Goal: Task Accomplishment & Management: Manage account settings

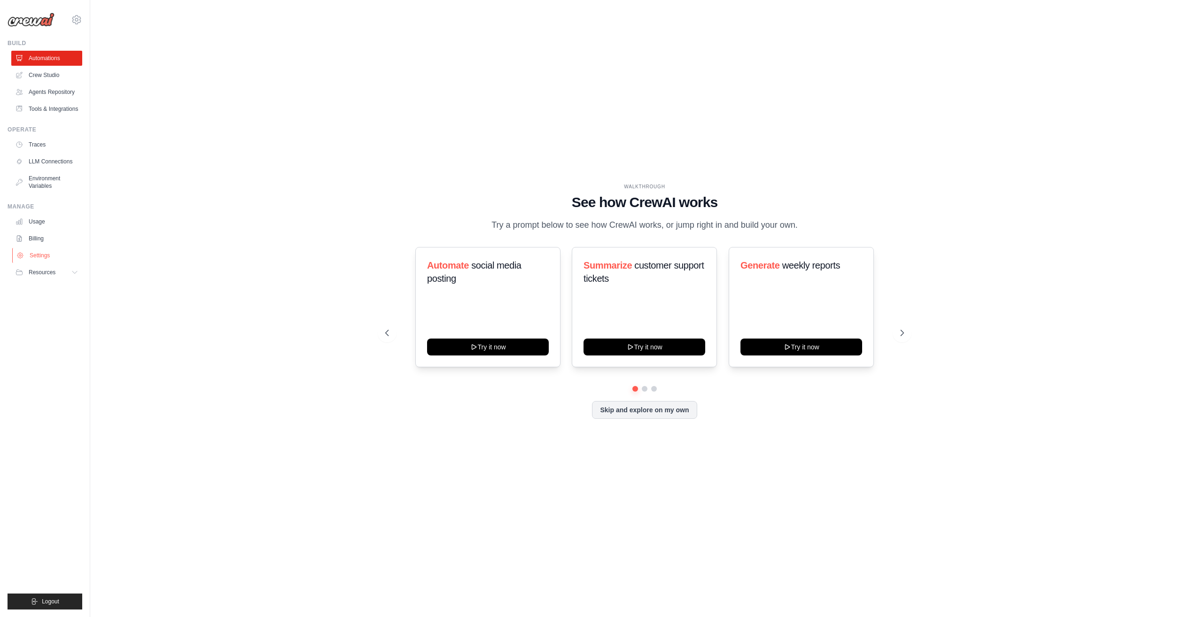
click at [60, 257] on link "Settings" at bounding box center [47, 255] width 71 height 15
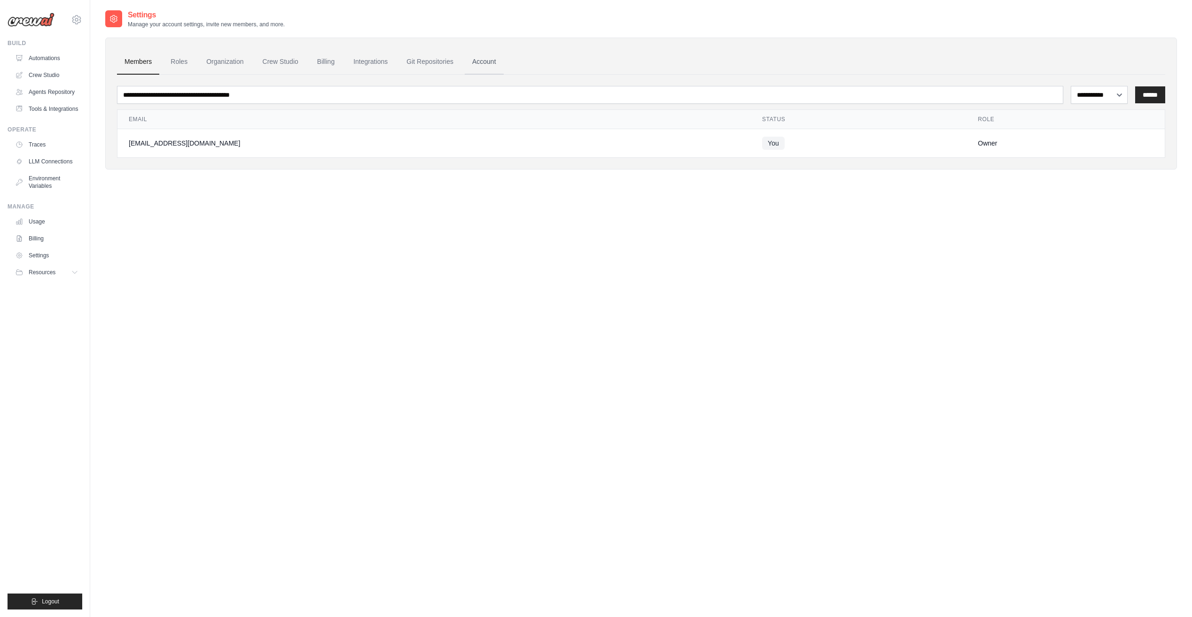
click at [477, 62] on link "Account" at bounding box center [484, 61] width 39 height 25
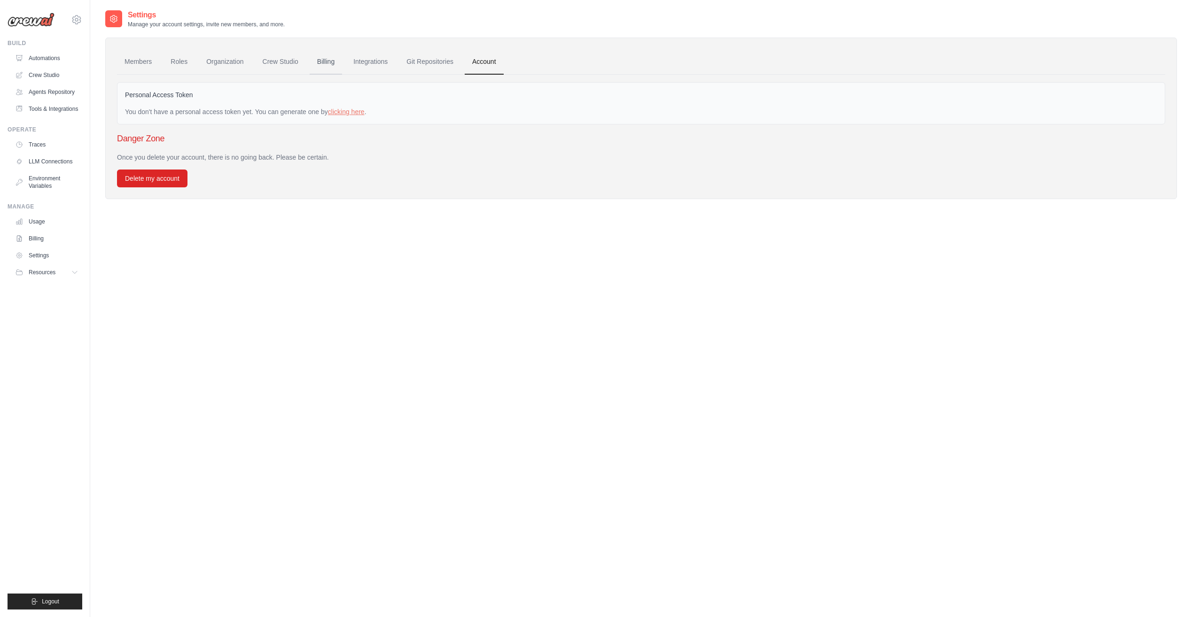
click at [323, 63] on link "Billing" at bounding box center [326, 61] width 32 height 25
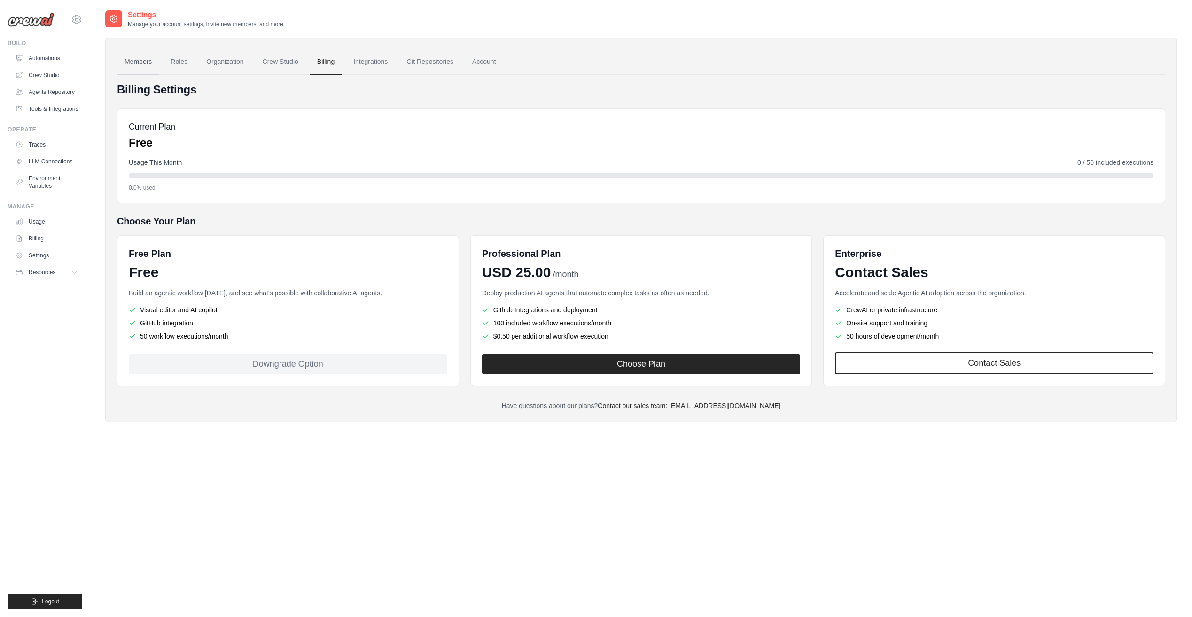
click at [139, 69] on link "Members" at bounding box center [138, 61] width 42 height 25
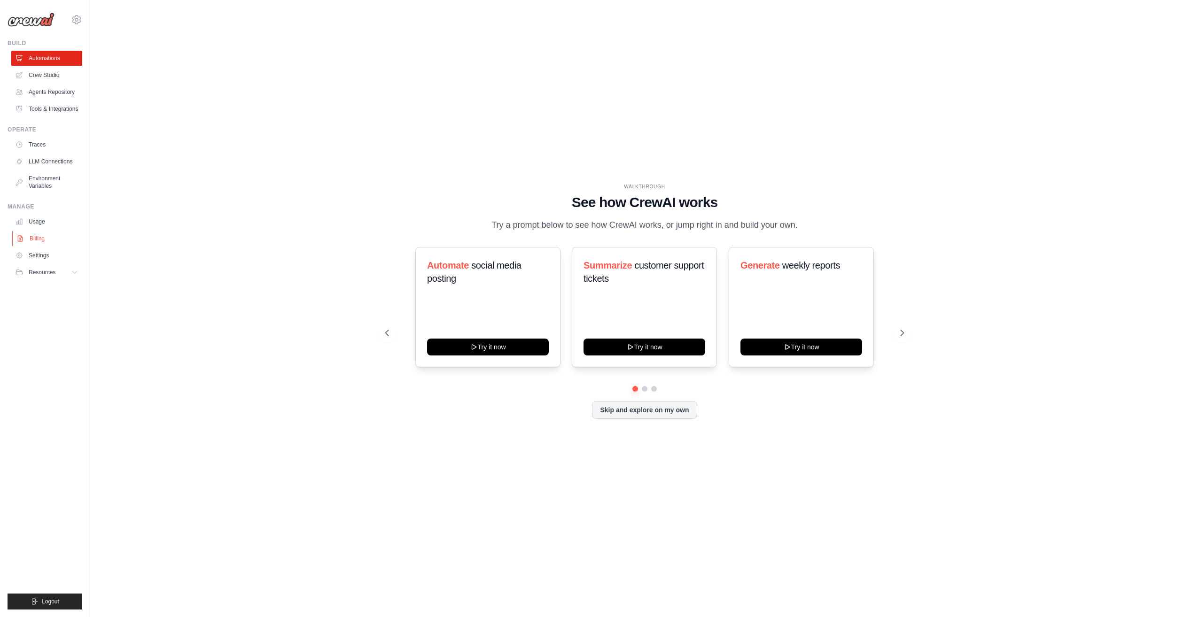
click at [47, 237] on link "Billing" at bounding box center [47, 238] width 71 height 15
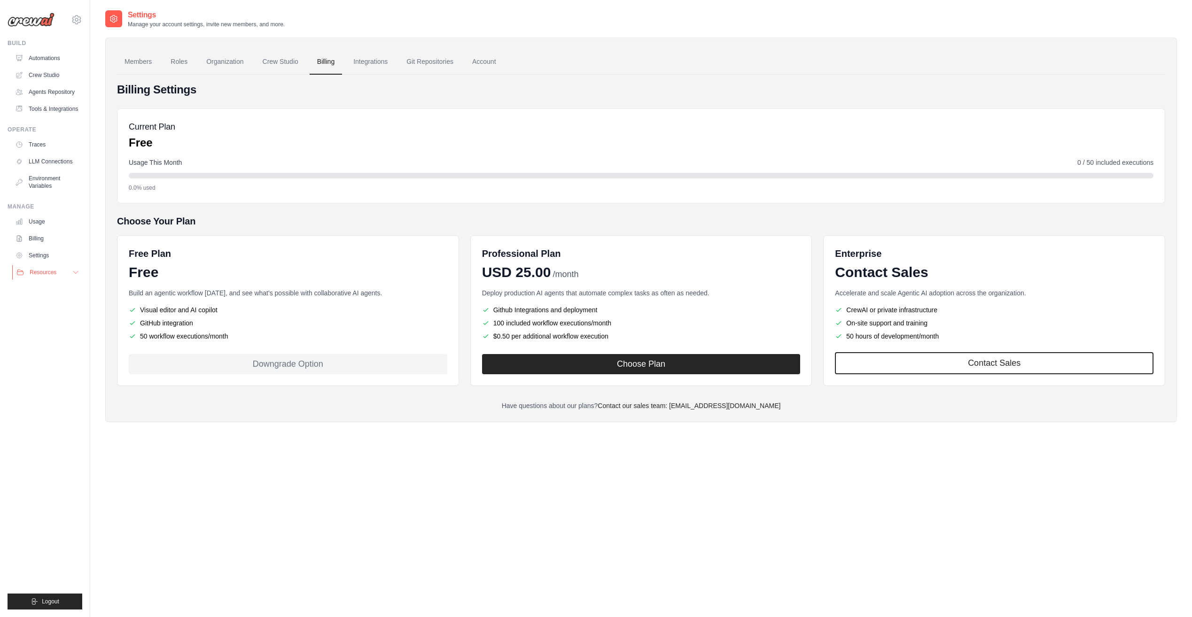
click at [76, 272] on icon at bounding box center [76, 273] width 8 height 8
click at [184, 61] on link "Roles" at bounding box center [179, 61] width 32 height 25
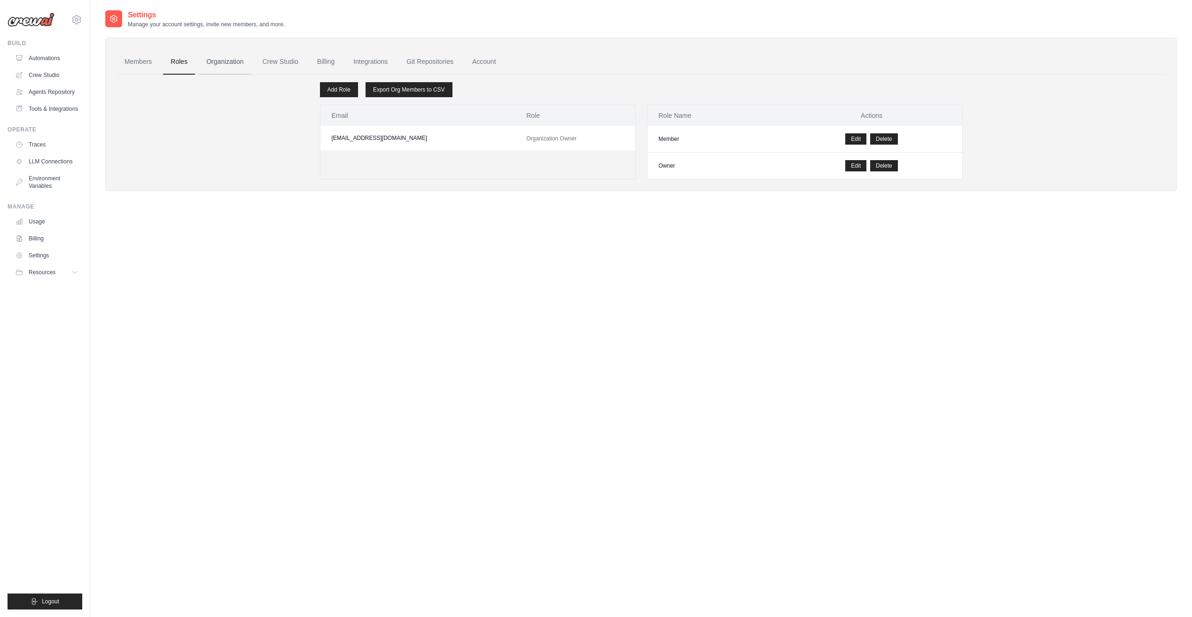
click at [209, 61] on link "Organization" at bounding box center [225, 61] width 52 height 25
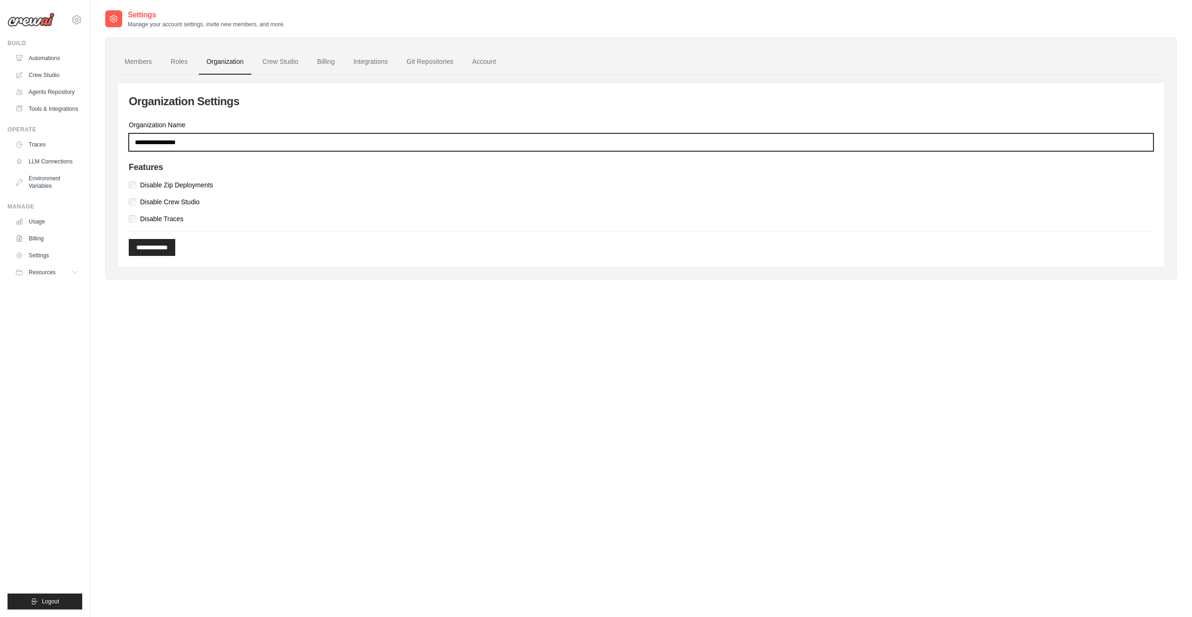
click at [239, 144] on input "Organization Name" at bounding box center [641, 142] width 1025 height 18
type input "*******"
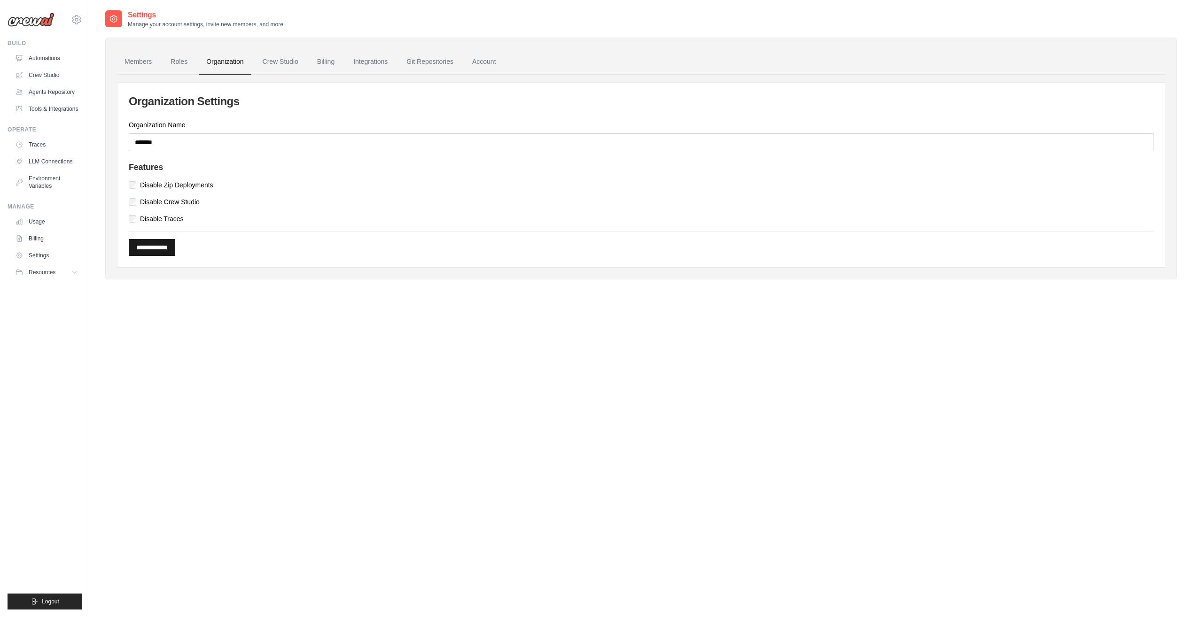
click at [169, 253] on input "**********" at bounding box center [152, 247] width 47 height 17
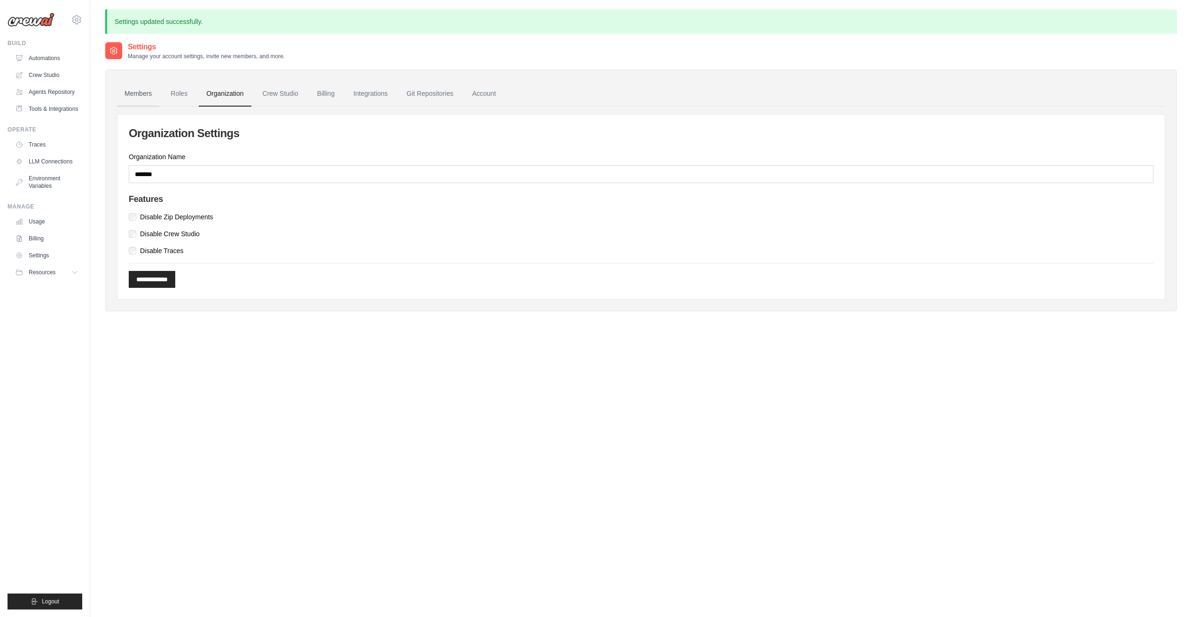
click at [146, 89] on link "Members" at bounding box center [138, 93] width 42 height 25
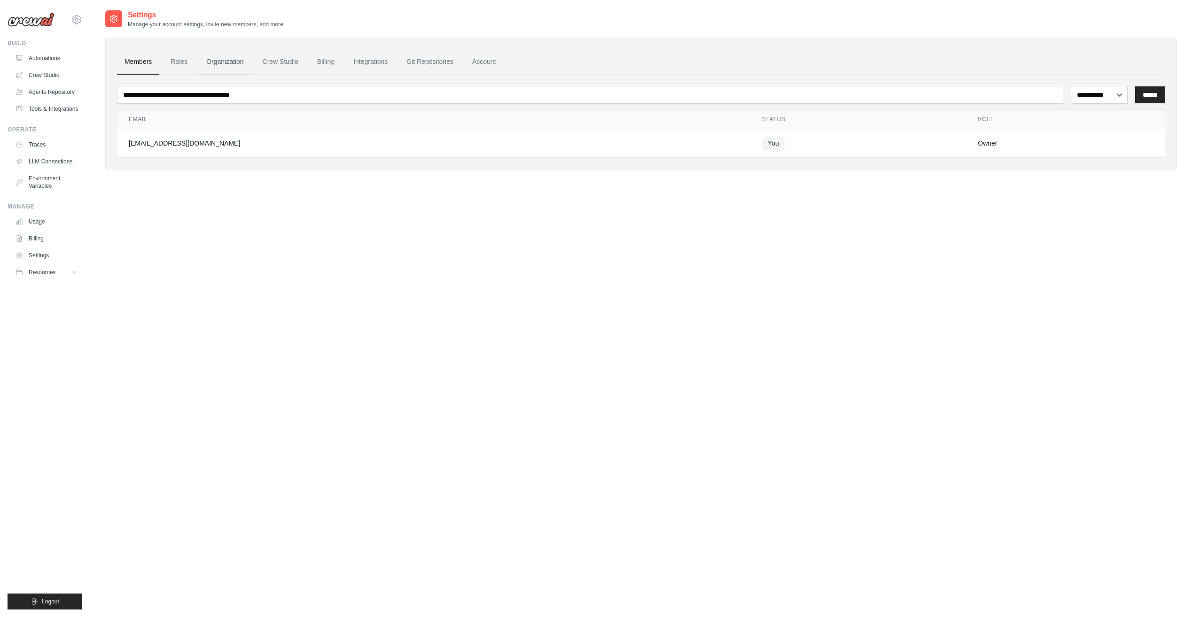
click at [224, 61] on link "Organization" at bounding box center [225, 61] width 52 height 25
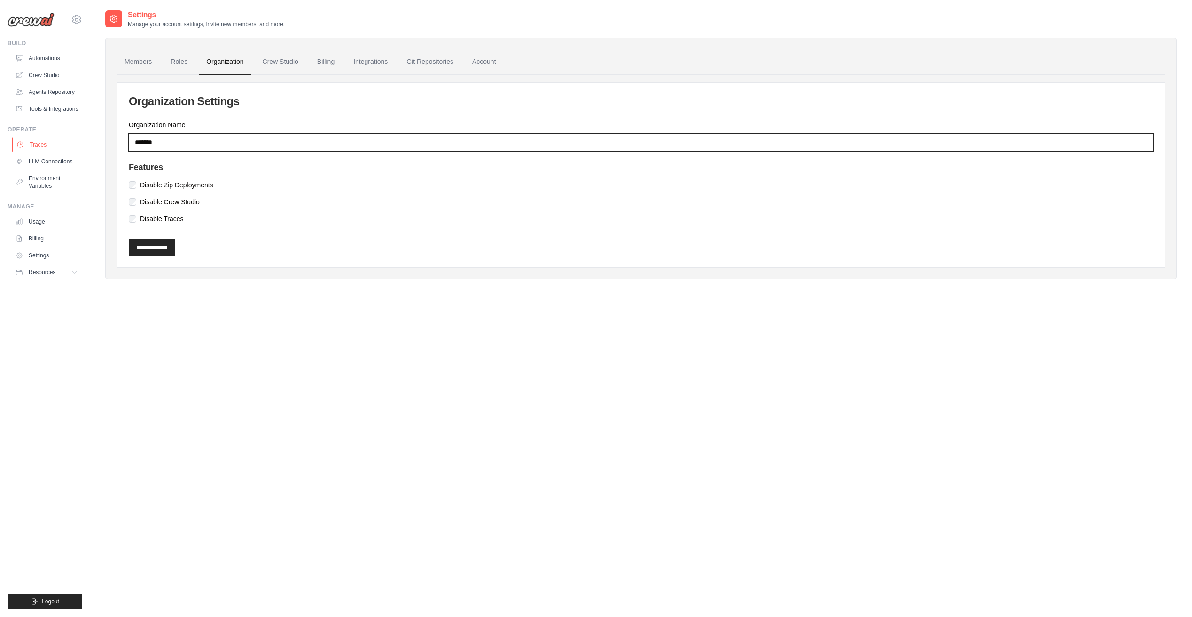
drag, startPoint x: 201, startPoint y: 144, endPoint x: 63, endPoint y: 145, distance: 137.2
click at [63, 145] on body "bjoern.loreck@fujitsu.com Fujitsu Fujitsu" at bounding box center [596, 318] width 1192 height 636
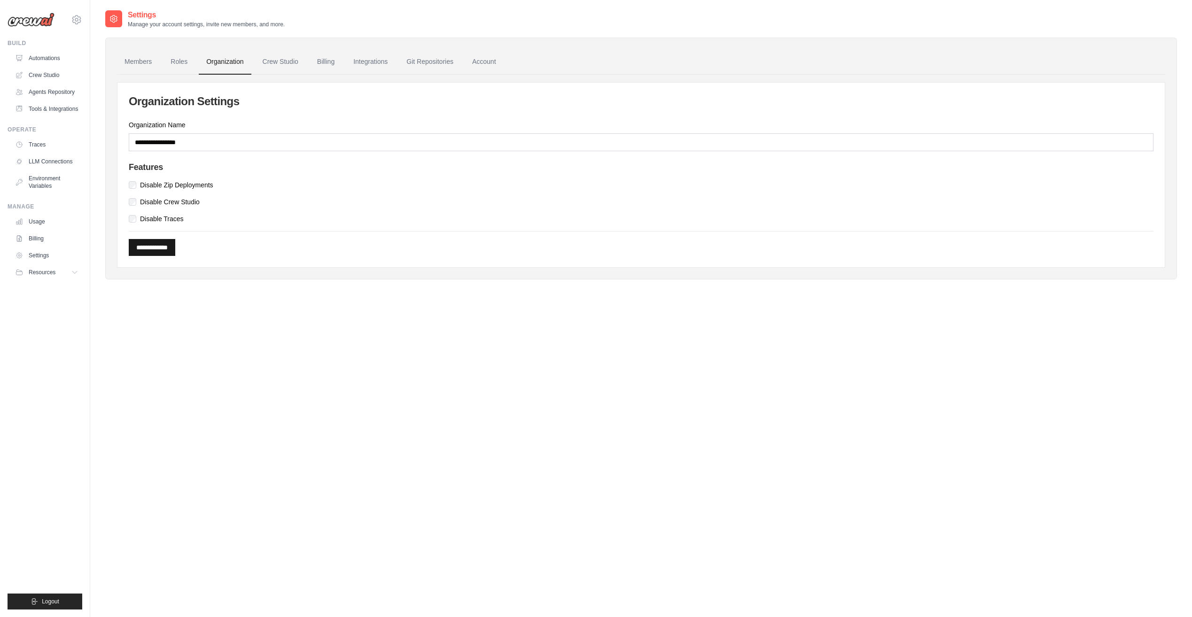
click at [165, 249] on input "**********" at bounding box center [152, 247] width 47 height 17
click at [380, 296] on div "Settings Manage your account settings, invite new members, and more. Members Ro…" at bounding box center [641, 317] width 1072 height 617
click at [169, 61] on link "Roles" at bounding box center [179, 61] width 32 height 25
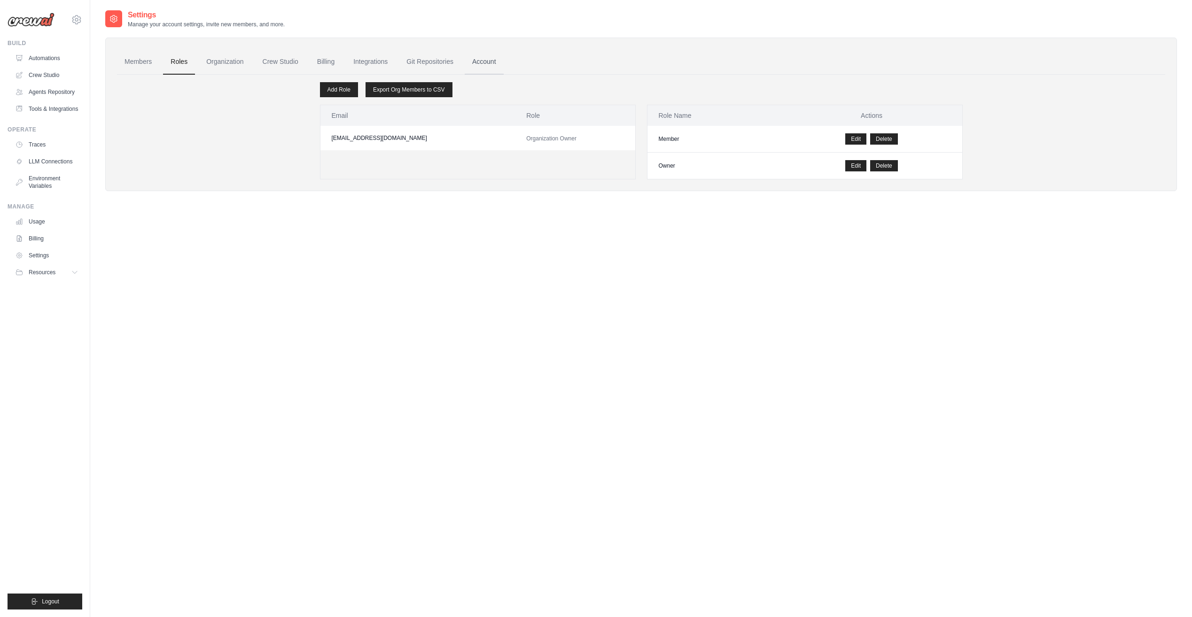
click at [480, 62] on link "Account" at bounding box center [484, 61] width 39 height 25
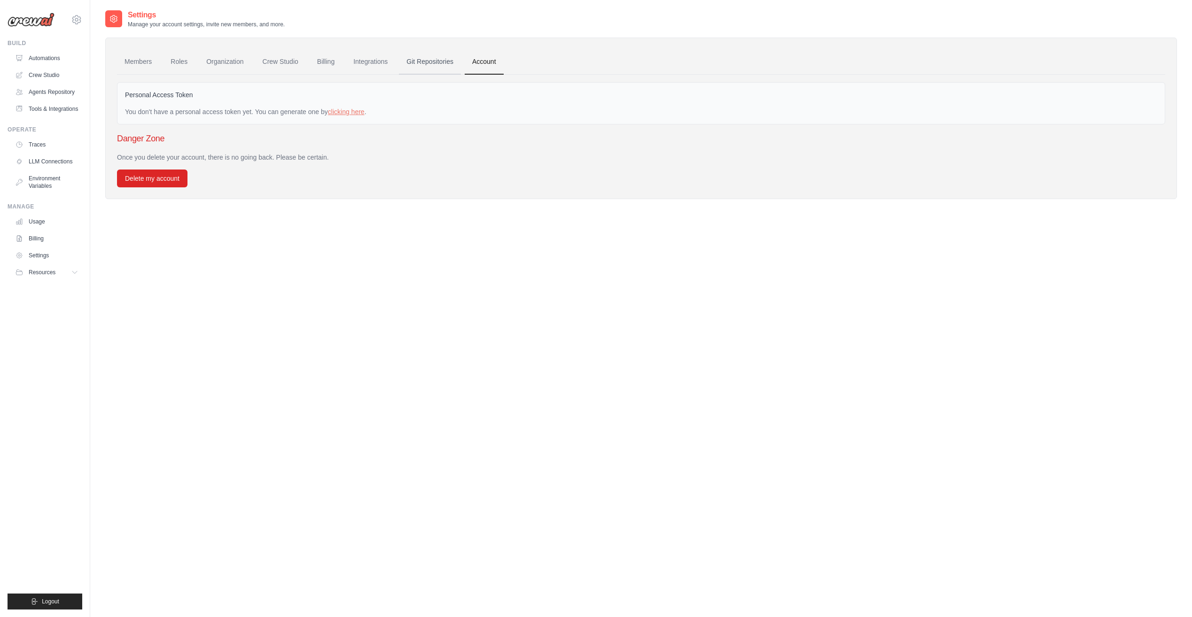
click at [425, 63] on link "Git Repositories" at bounding box center [430, 61] width 62 height 25
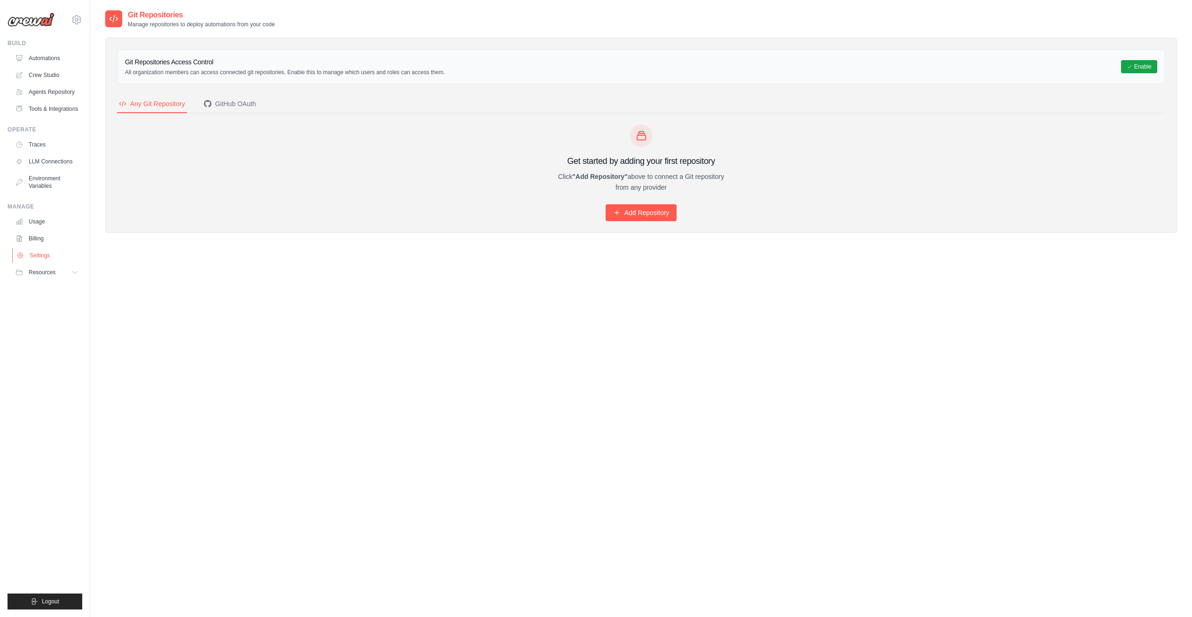
click at [49, 259] on link "Settings" at bounding box center [47, 255] width 71 height 15
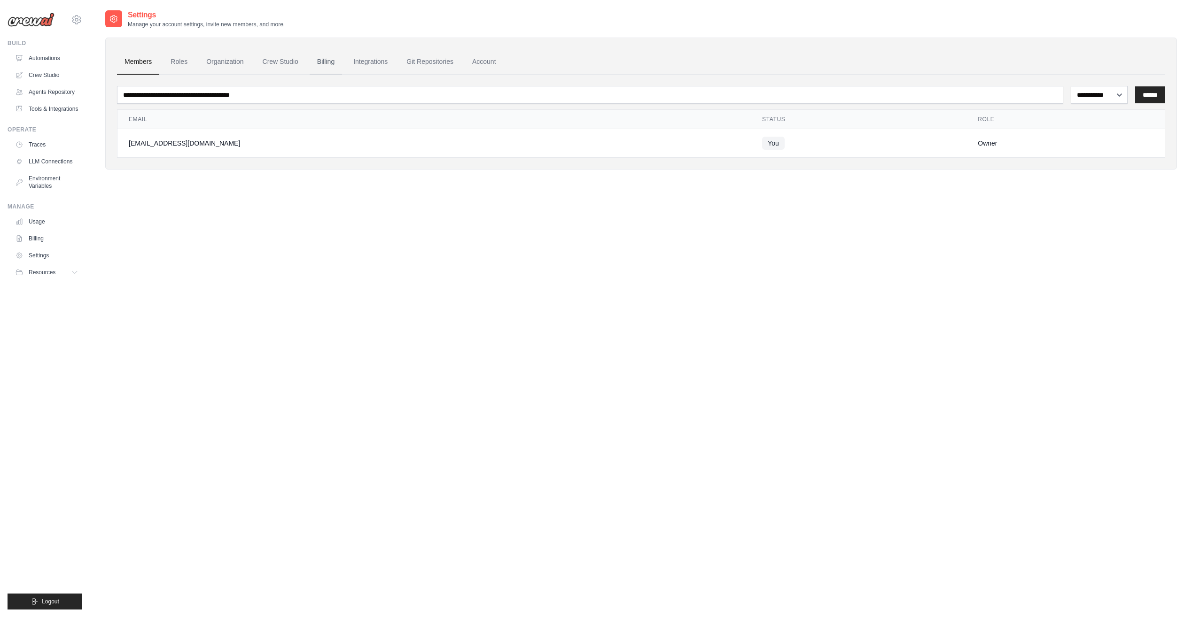
click at [335, 64] on link "Billing" at bounding box center [326, 61] width 32 height 25
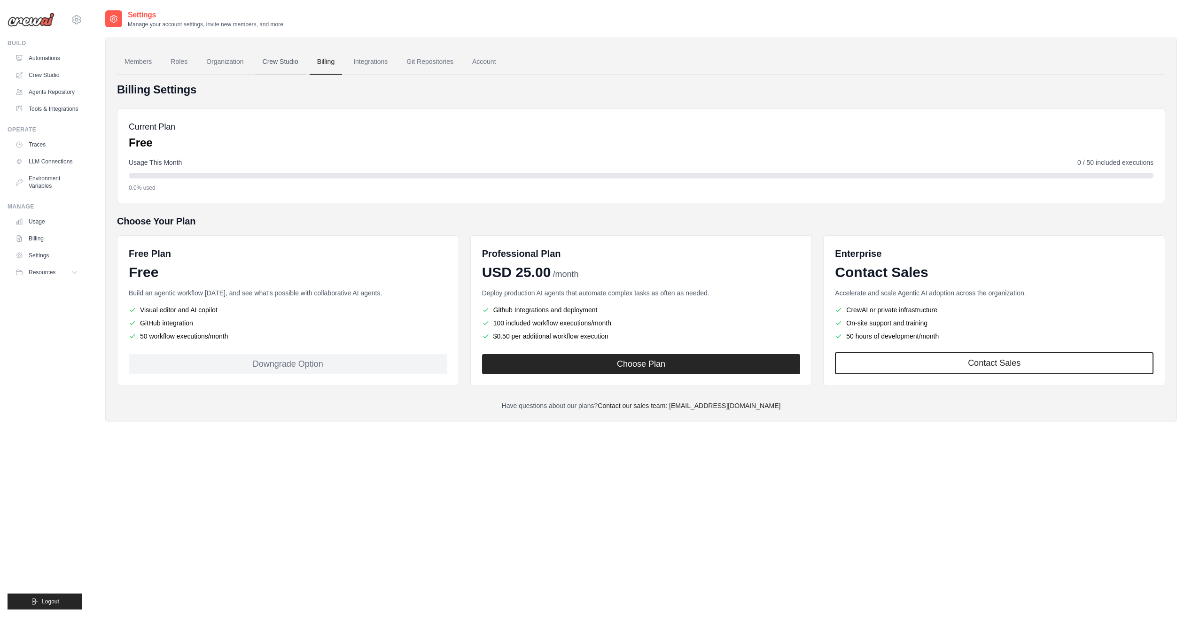
click at [281, 61] on link "Crew Studio" at bounding box center [280, 61] width 51 height 25
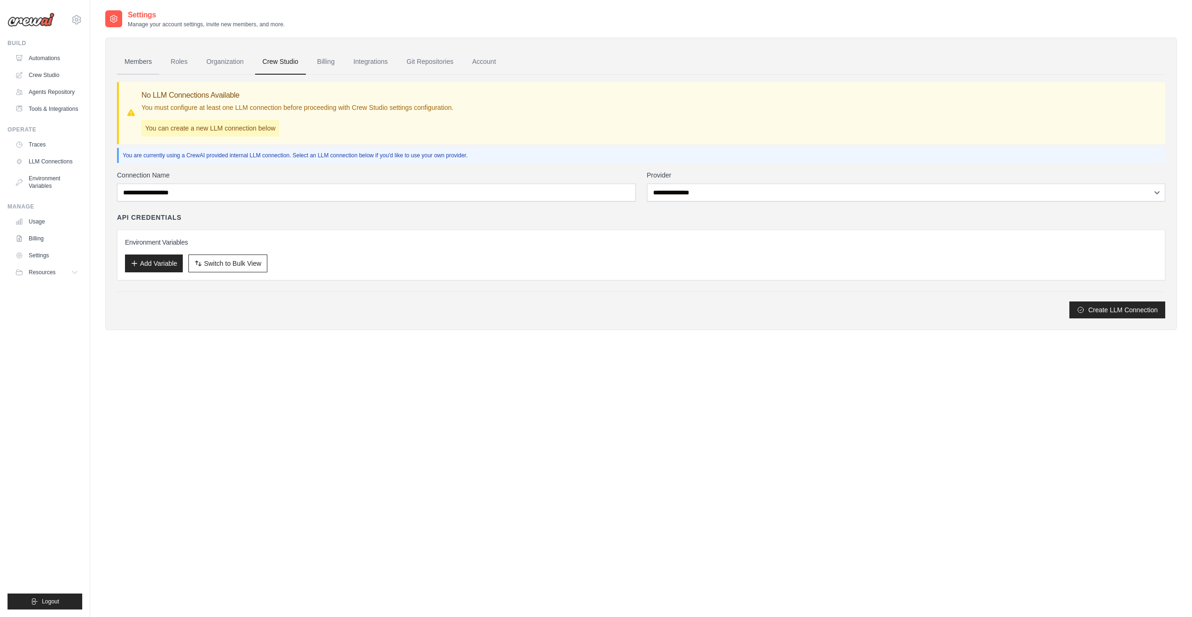
click at [133, 62] on link "Members" at bounding box center [138, 61] width 42 height 25
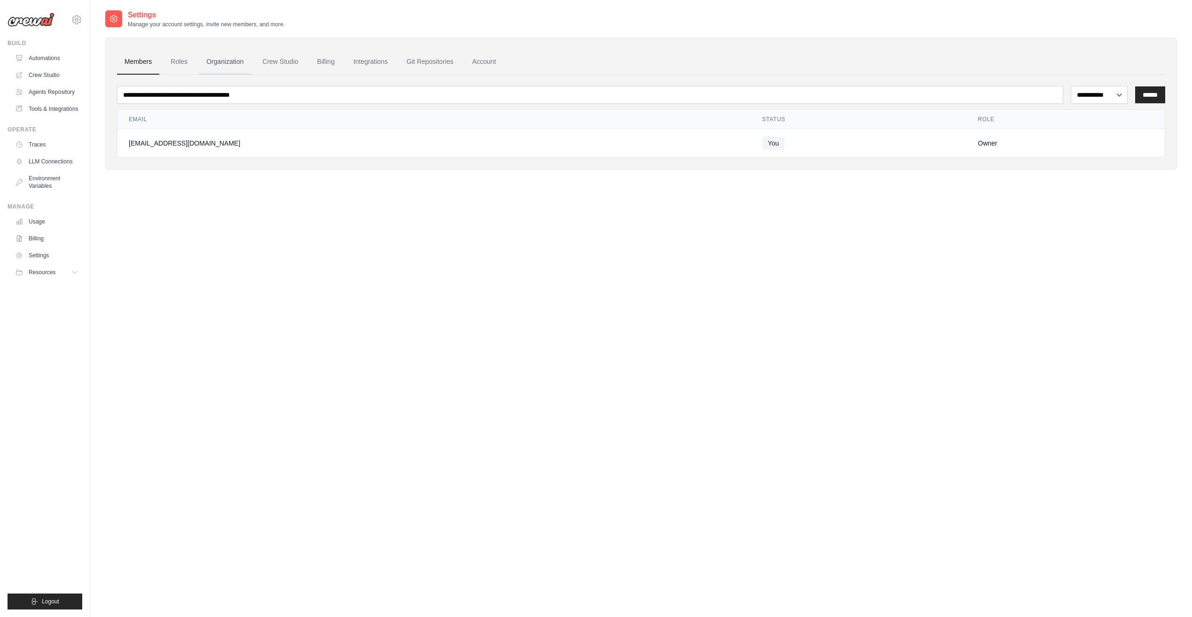
click at [220, 67] on link "Organization" at bounding box center [225, 61] width 52 height 25
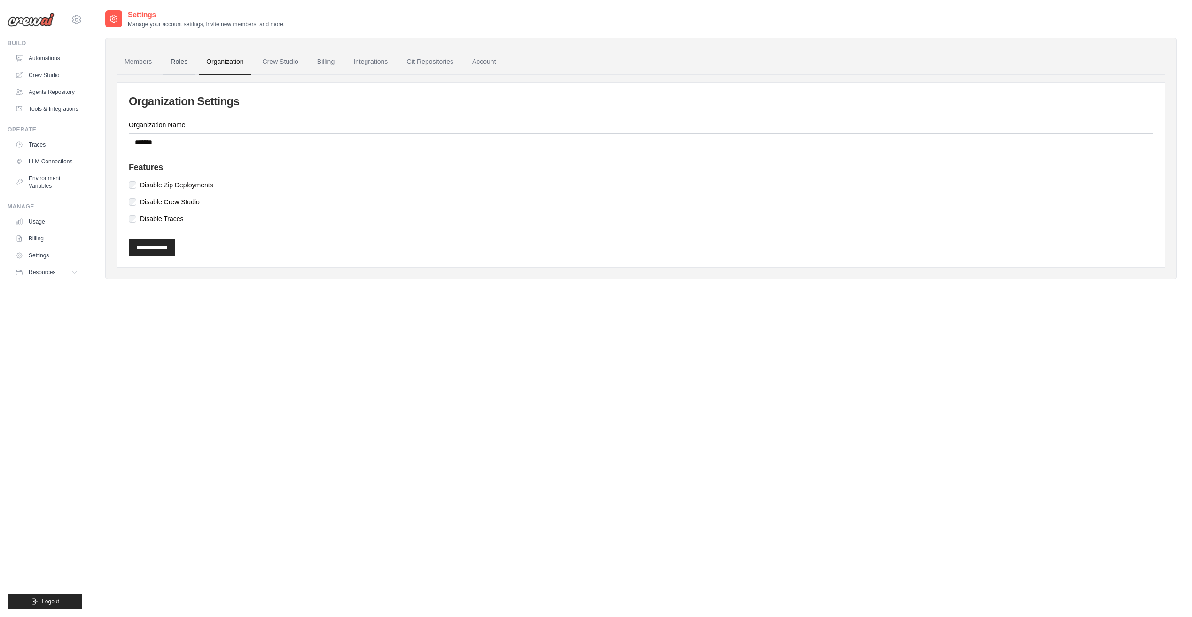
click at [175, 62] on link "Roles" at bounding box center [179, 61] width 32 height 25
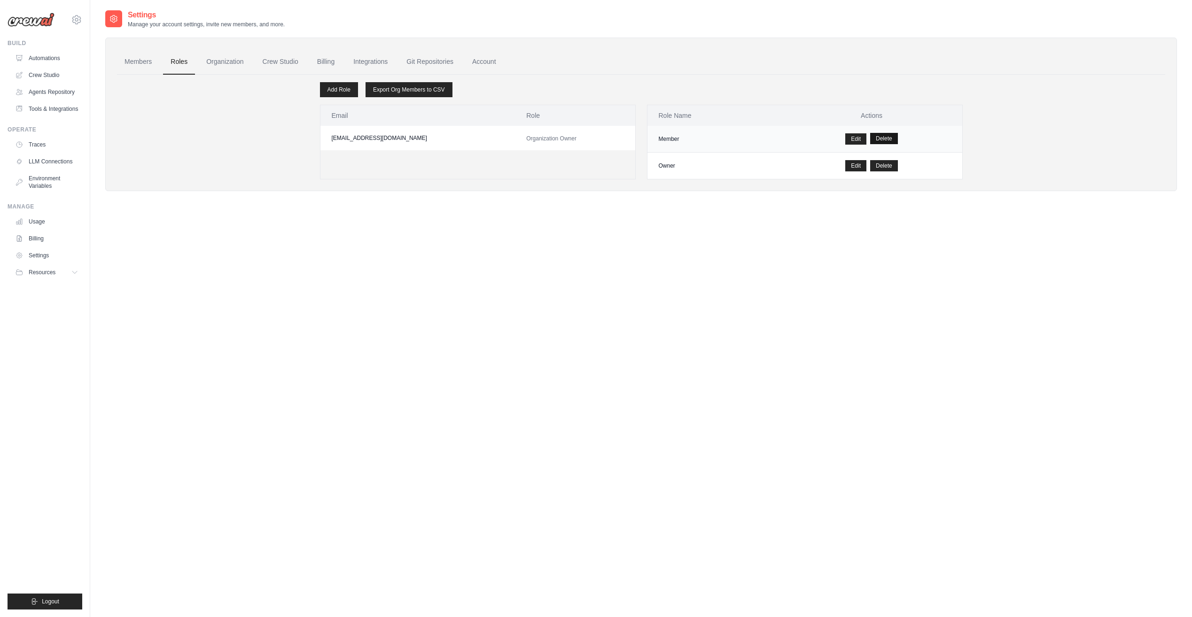
click at [879, 138] on button "Delete" at bounding box center [884, 138] width 28 height 11
click at [236, 59] on link "Organization" at bounding box center [225, 61] width 52 height 25
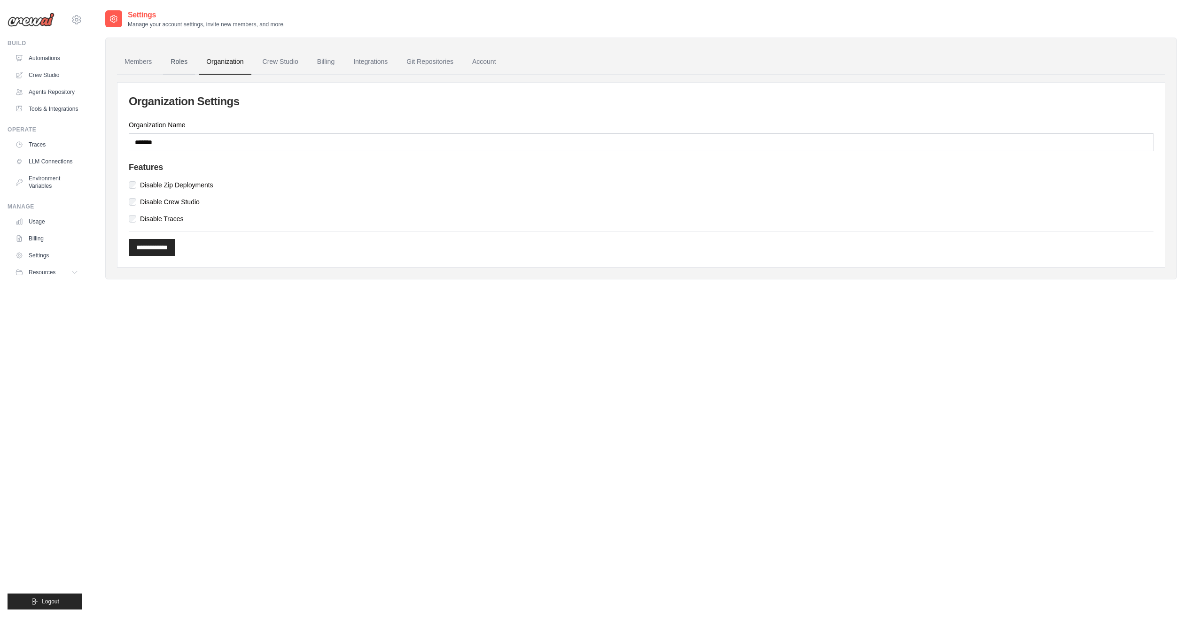
click at [174, 64] on link "Roles" at bounding box center [179, 61] width 32 height 25
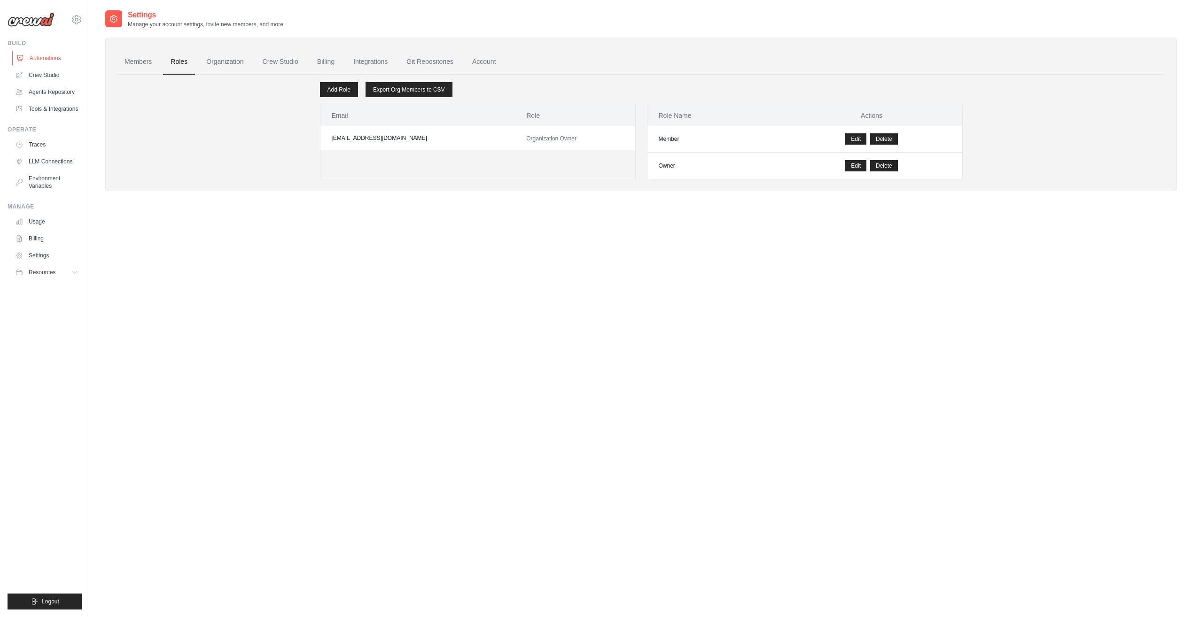
click at [47, 56] on link "Automations" at bounding box center [47, 58] width 71 height 15
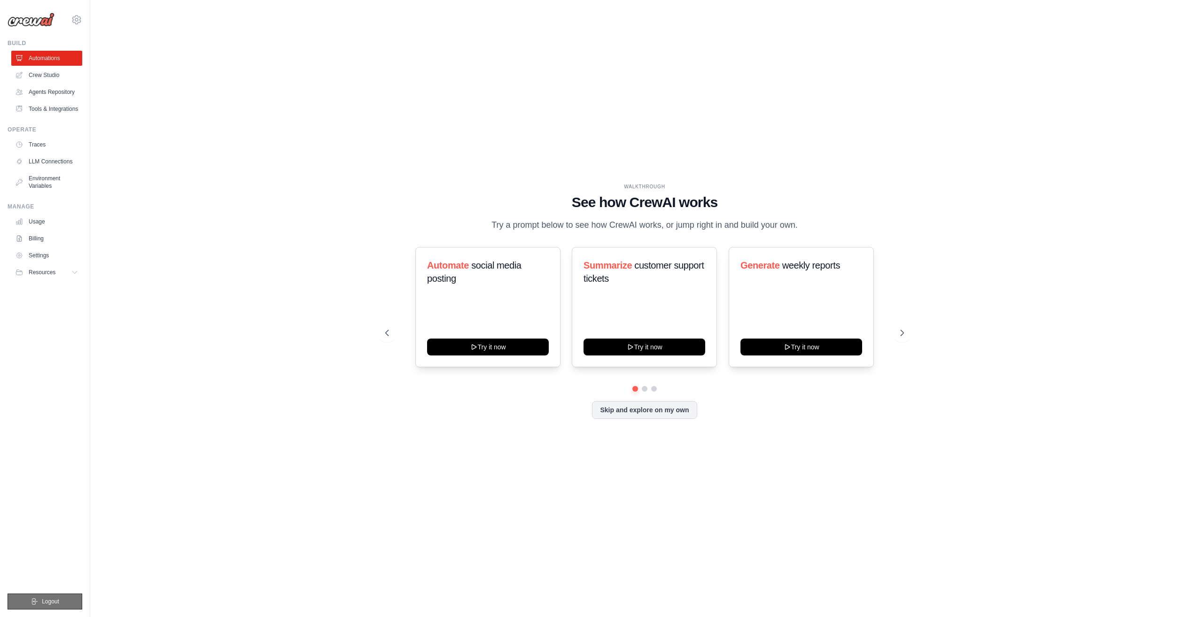
click at [70, 599] on button "Logout" at bounding box center [45, 602] width 75 height 16
click at [901, 334] on icon at bounding box center [902, 332] width 9 height 9
click at [901, 333] on icon at bounding box center [902, 332] width 9 height 9
click at [53, 257] on link "Settings" at bounding box center [47, 255] width 71 height 15
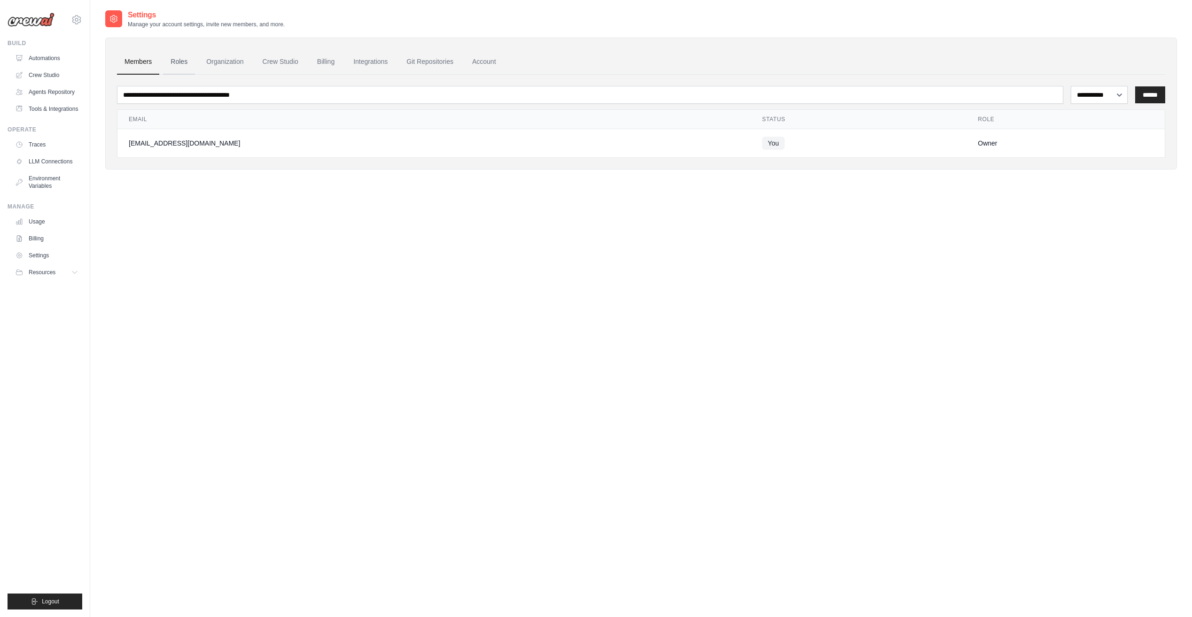
click at [184, 63] on link "Roles" at bounding box center [179, 61] width 32 height 25
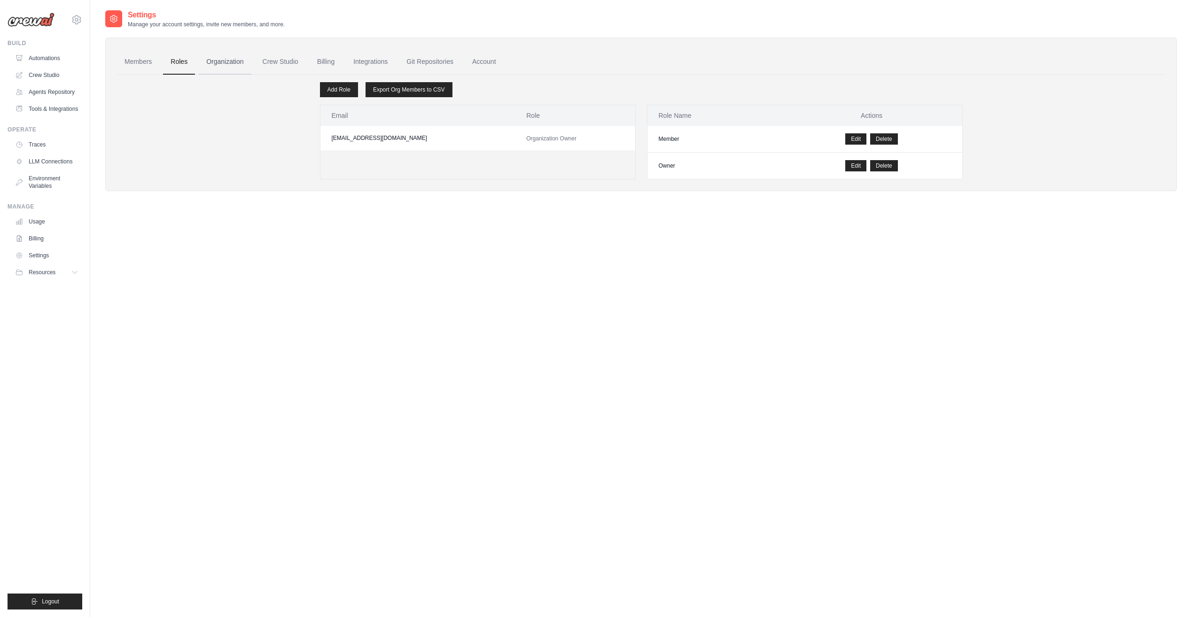
click at [224, 66] on link "Organization" at bounding box center [225, 61] width 52 height 25
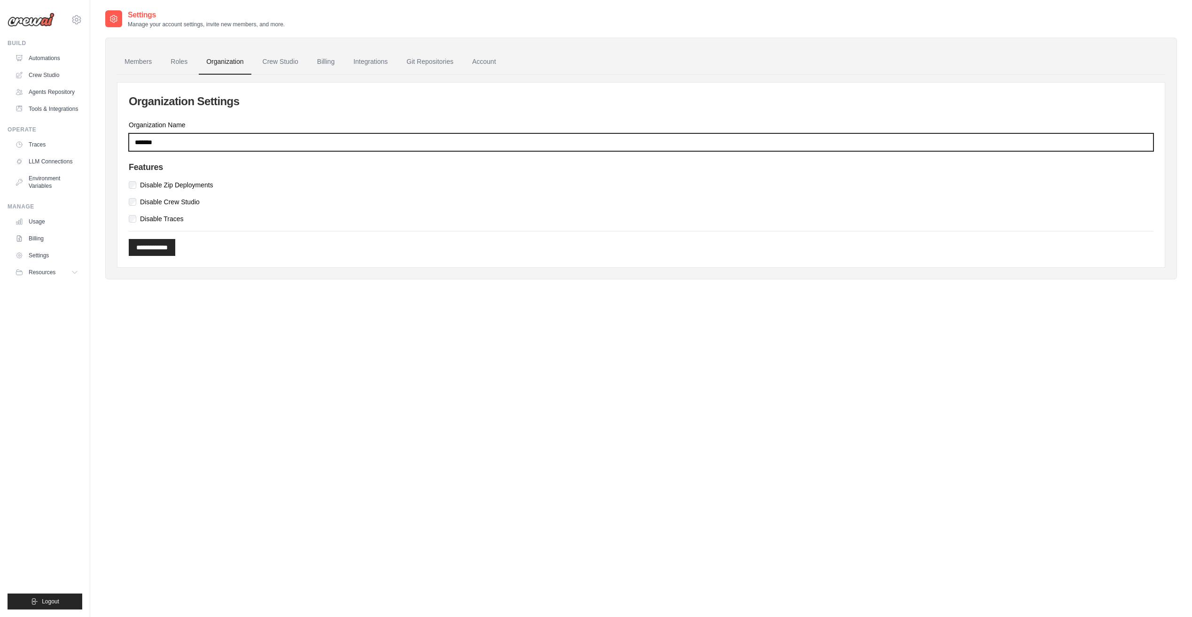
drag, startPoint x: 214, startPoint y: 139, endPoint x: 129, endPoint y: 135, distance: 85.1
click at [129, 135] on input "*******" at bounding box center [641, 142] width 1025 height 18
type input "****"
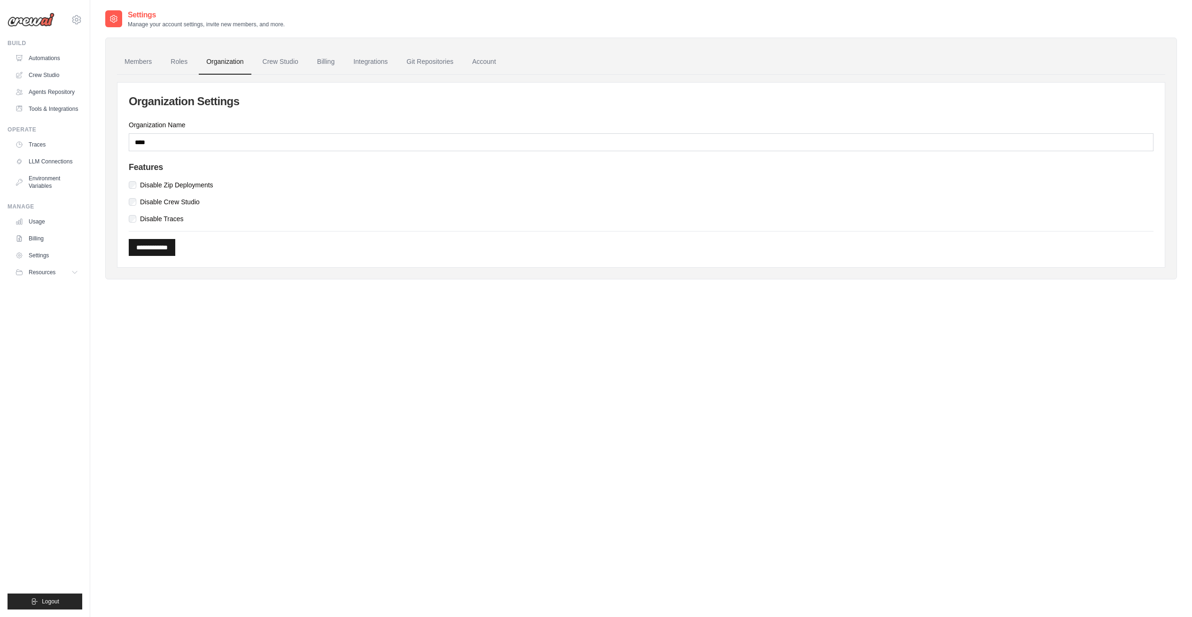
click at [175, 245] on input "**********" at bounding box center [152, 247] width 47 height 17
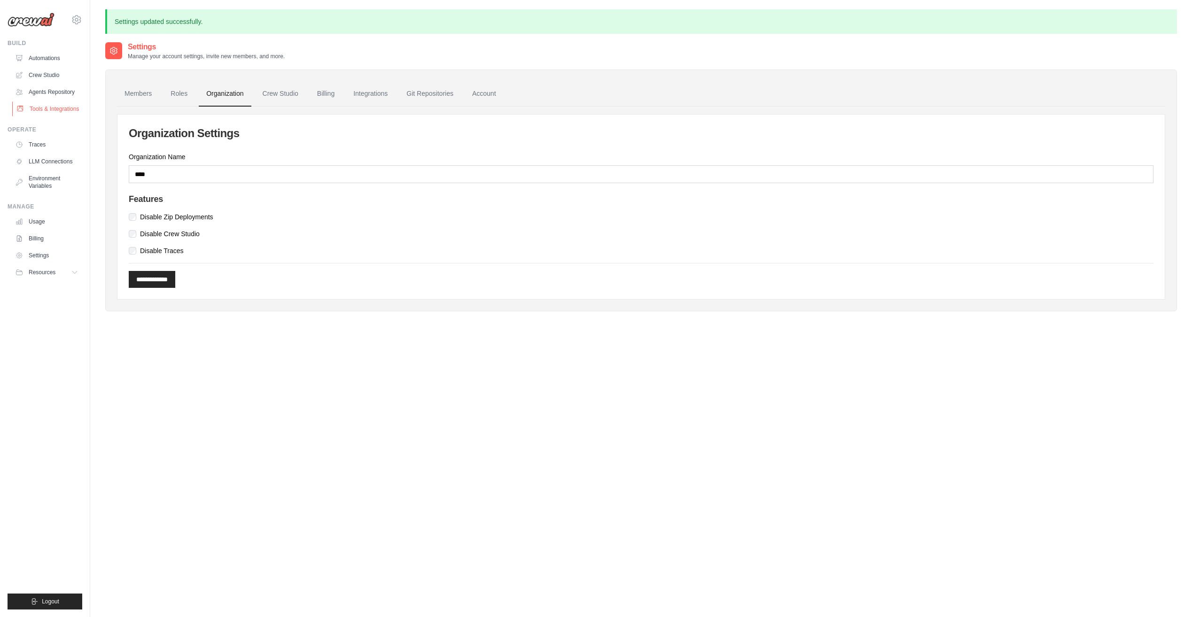
click at [59, 109] on link "Tools & Integrations" at bounding box center [47, 108] width 71 height 15
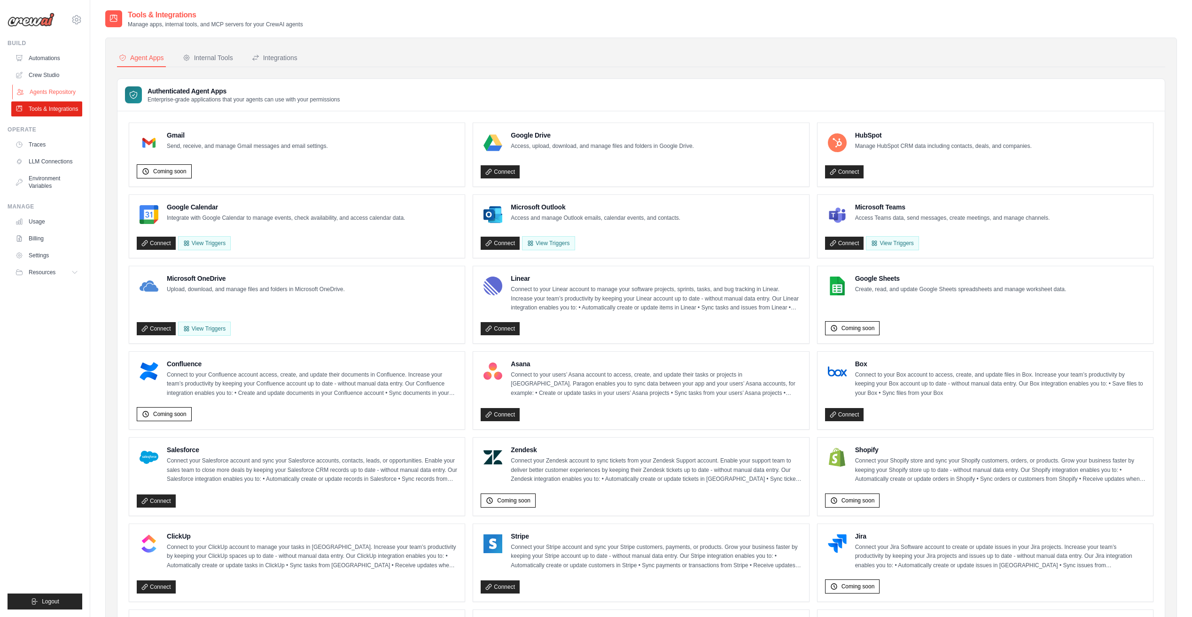
click at [57, 96] on link "Agents Repository" at bounding box center [47, 92] width 71 height 15
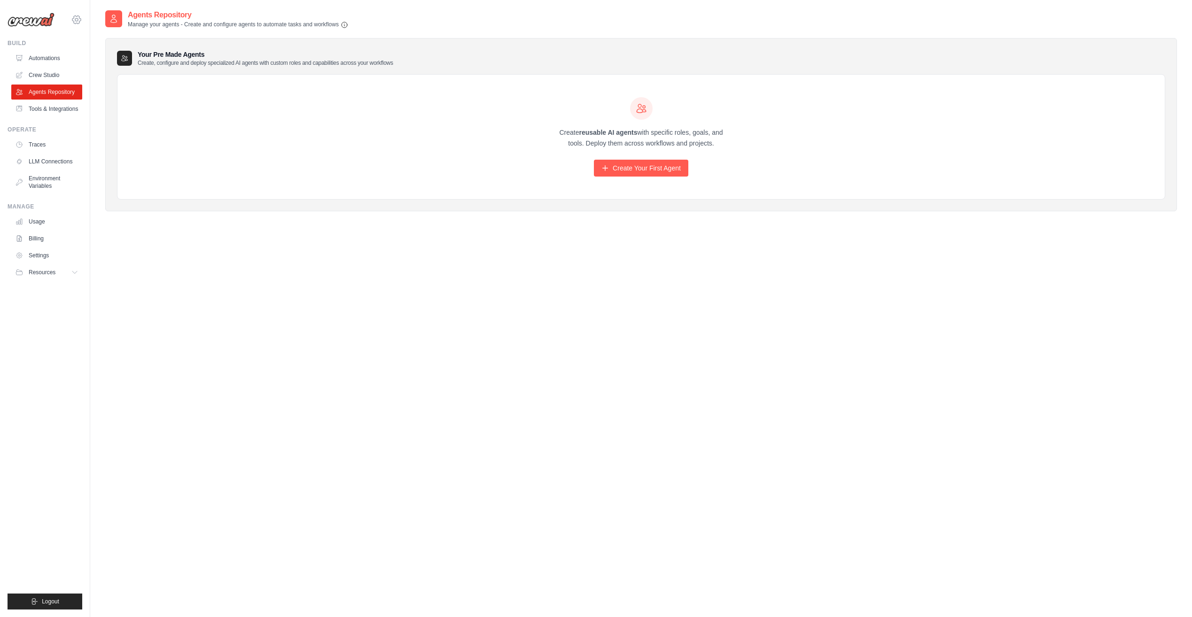
click at [76, 15] on icon at bounding box center [76, 19] width 11 height 11
click at [93, 60] on span "Fujitsu" at bounding box center [116, 58] width 74 height 9
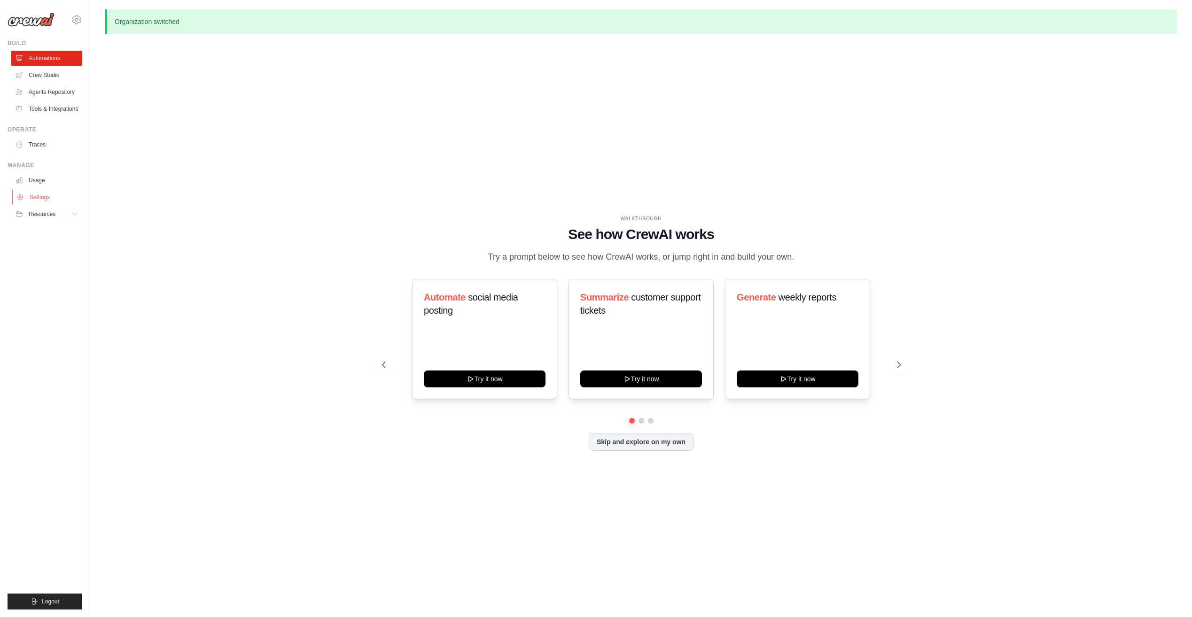
click at [32, 196] on link "Settings" at bounding box center [47, 197] width 71 height 15
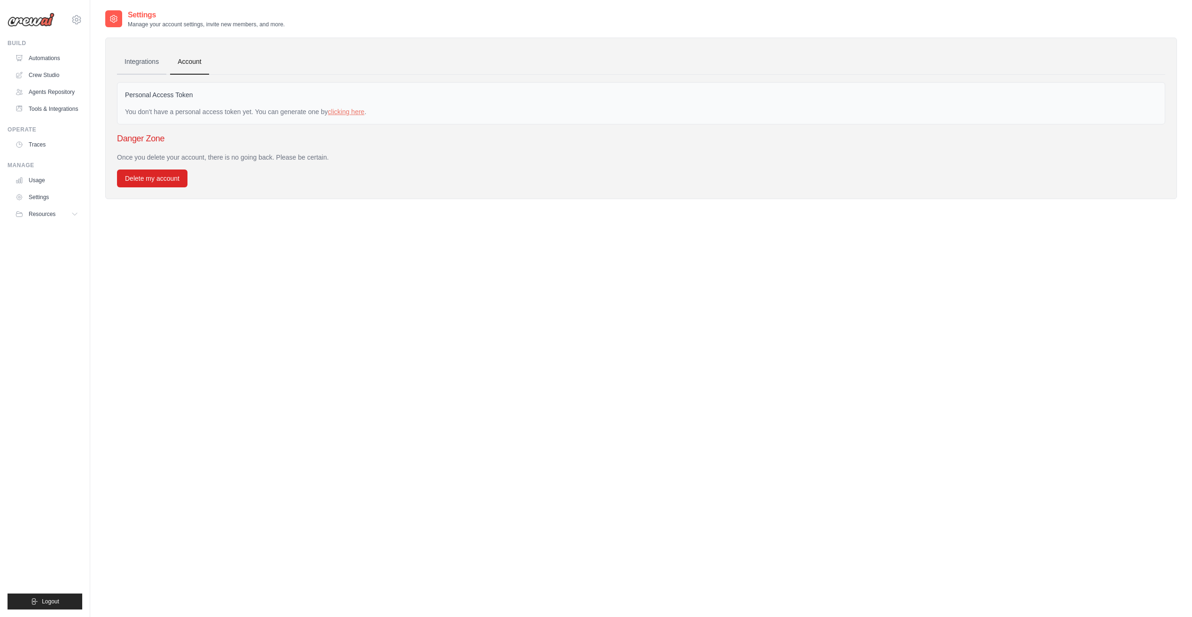
click at [140, 61] on link "Integrations" at bounding box center [141, 61] width 49 height 25
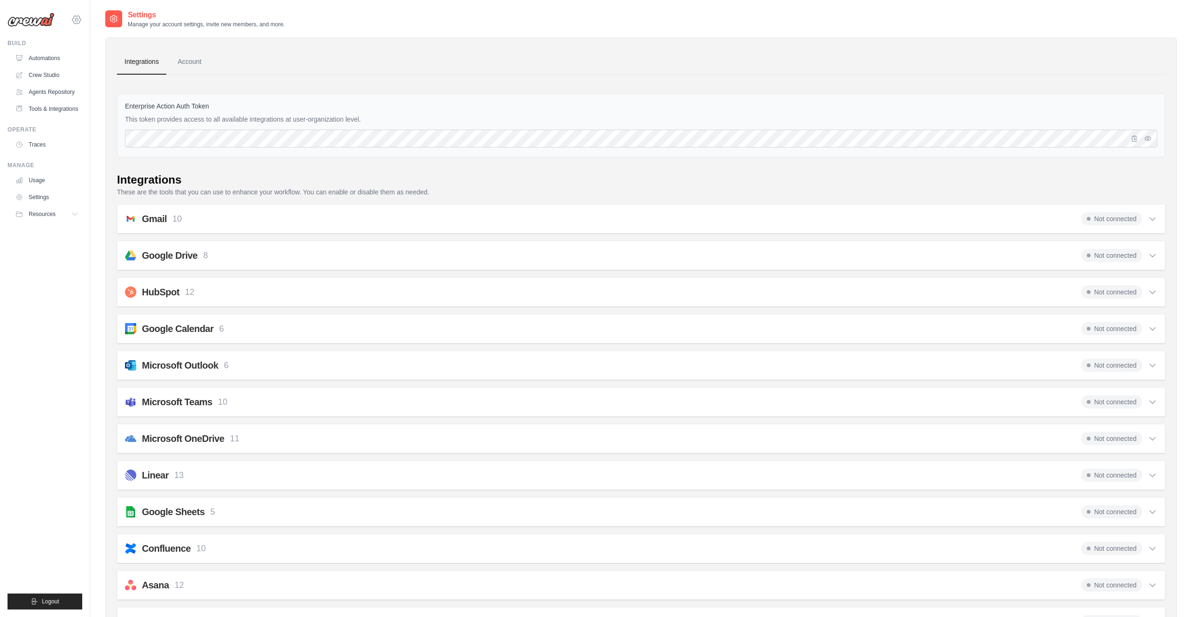
click at [77, 22] on icon at bounding box center [76, 19] width 11 height 11
click at [111, 101] on span "Settings" at bounding box center [116, 99] width 74 height 9
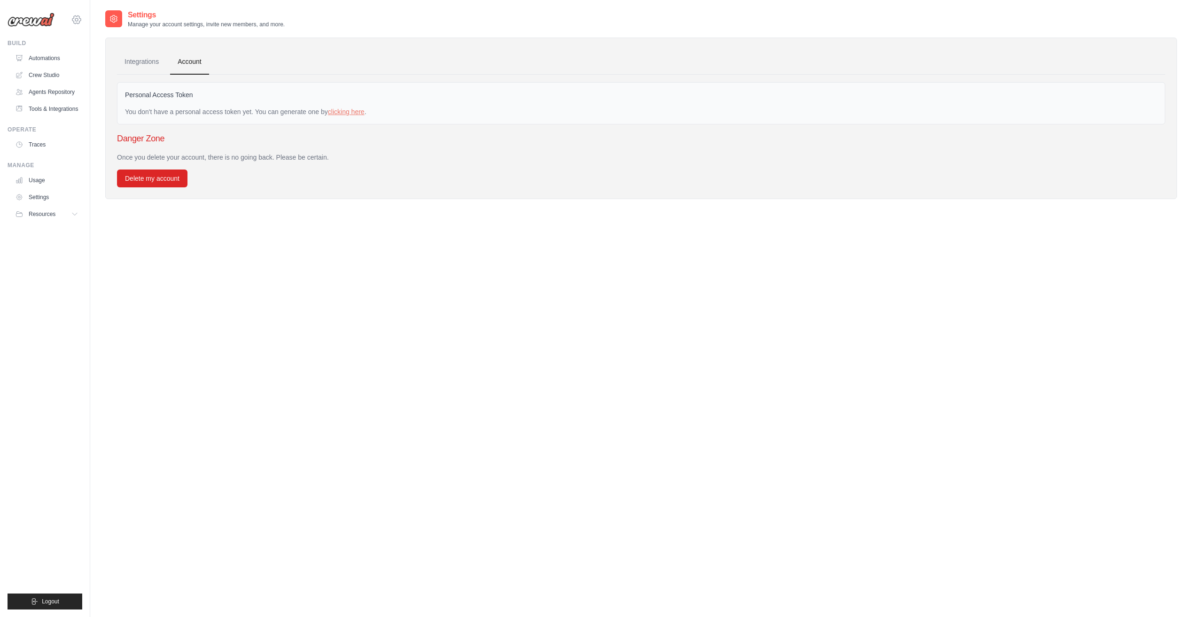
click at [77, 18] on icon at bounding box center [76, 19] width 11 height 11
click at [87, 79] on span "Test" at bounding box center [116, 76] width 74 height 9
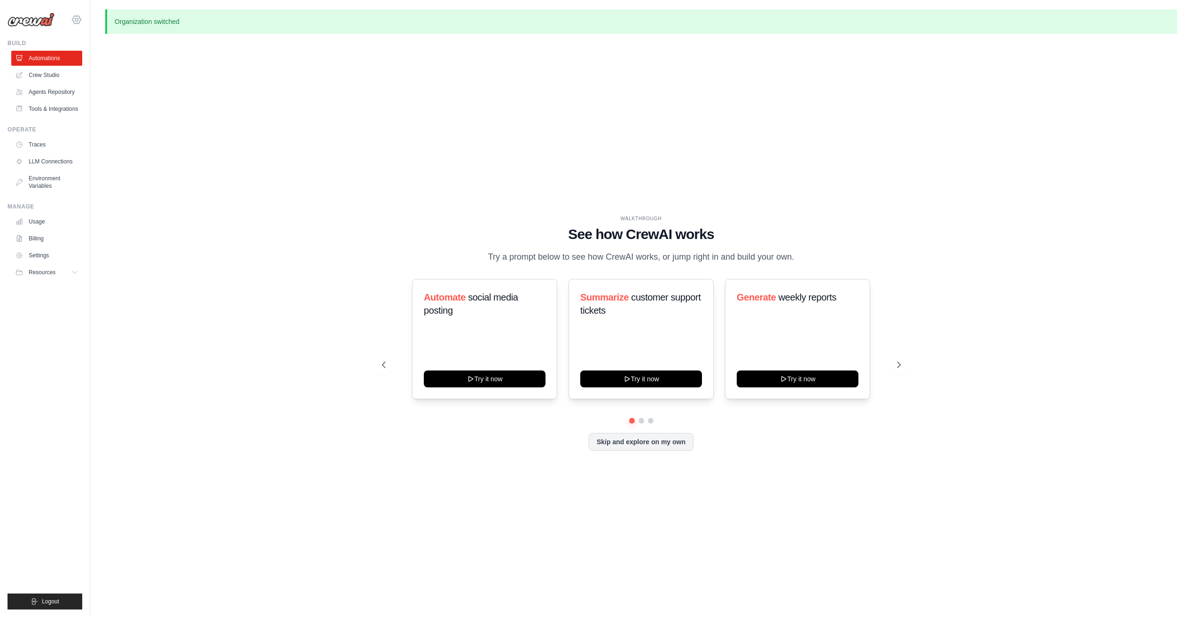
click at [76, 20] on icon at bounding box center [76, 19] width 11 height 11
click at [97, 102] on span "Settings" at bounding box center [117, 99] width 74 height 9
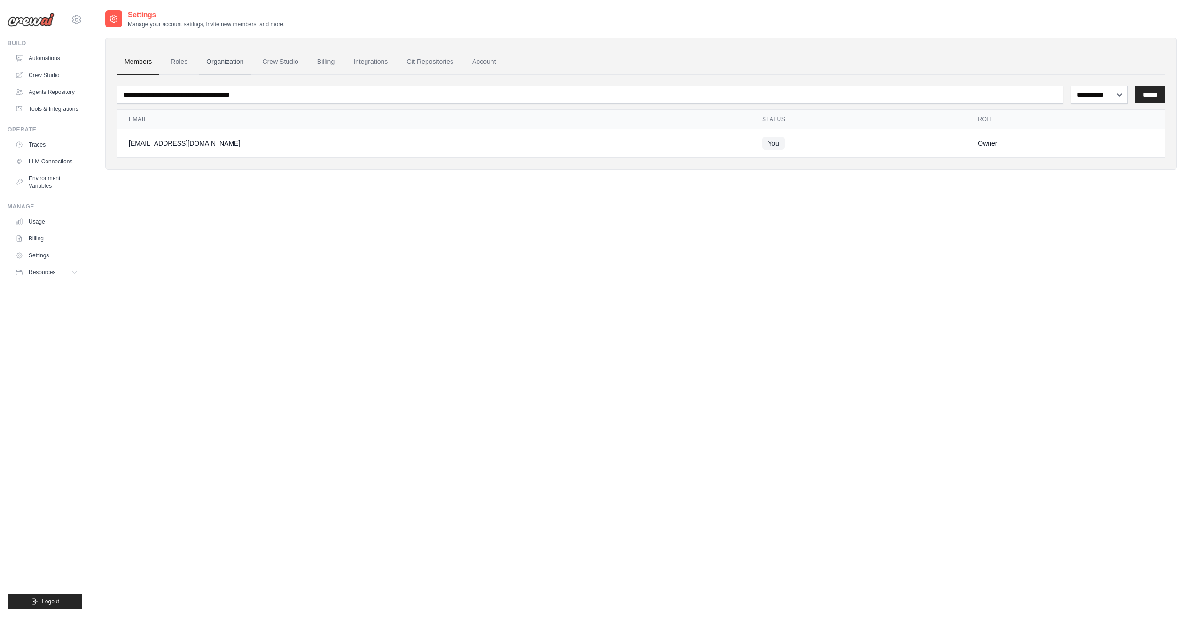
click at [216, 65] on link "Organization" at bounding box center [225, 61] width 52 height 25
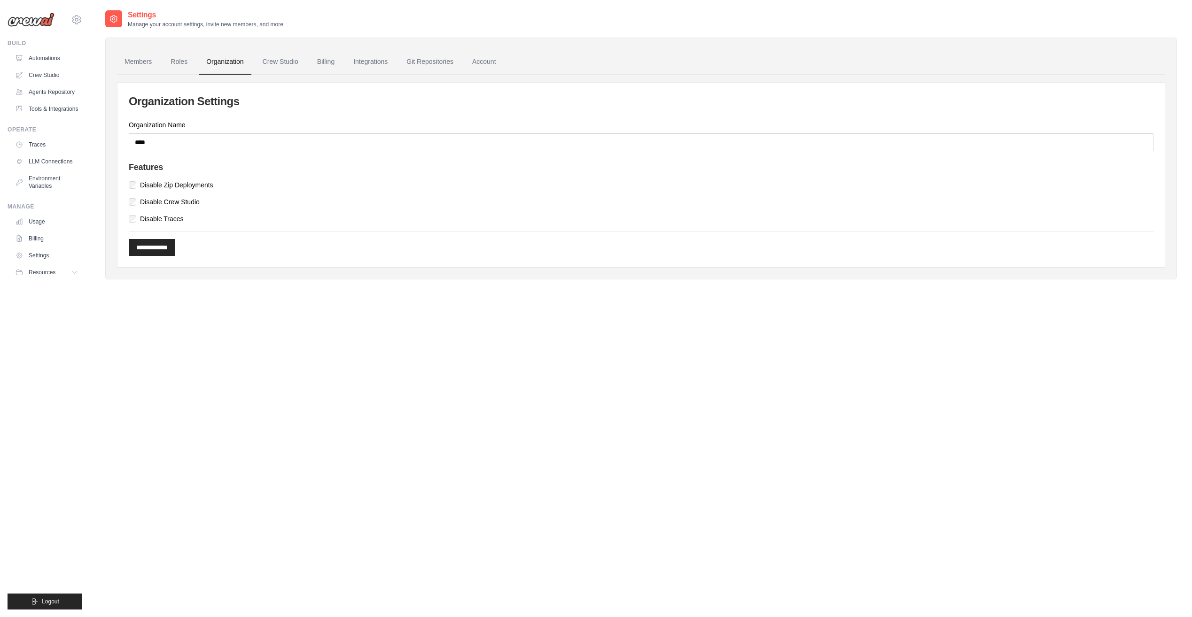
click at [197, 65] on ul "Members Roles Organization Crew Studio Billing Integrations Git Repositories Ac…" at bounding box center [641, 61] width 1048 height 25
click at [187, 64] on link "Roles" at bounding box center [179, 61] width 32 height 25
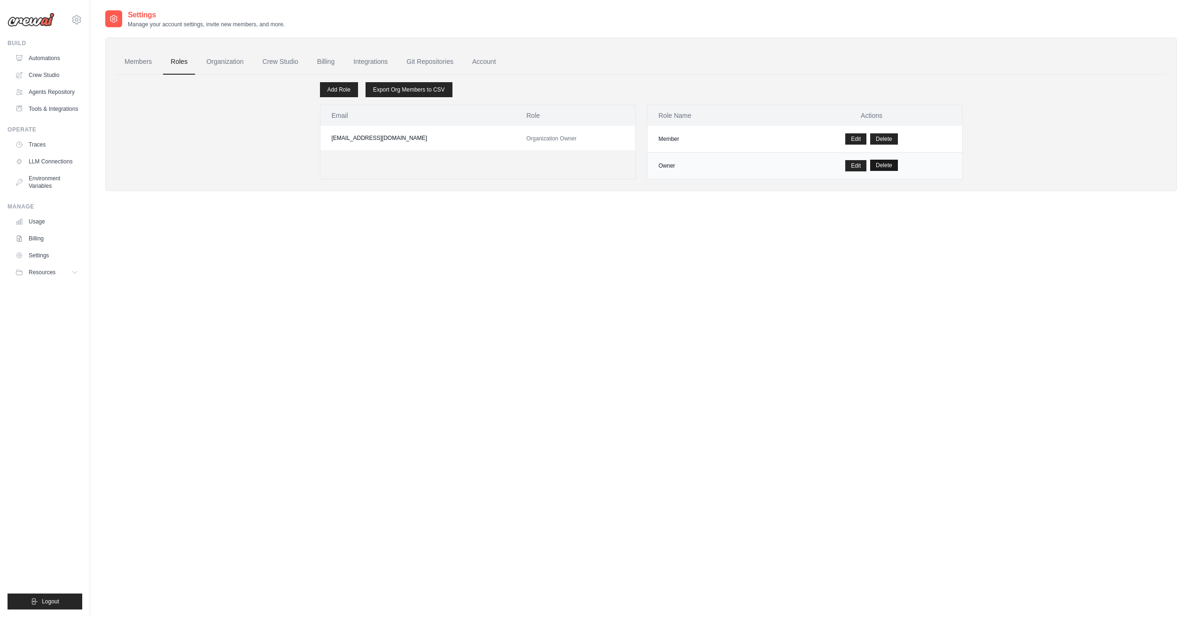
click at [884, 166] on button "Delete" at bounding box center [884, 165] width 28 height 11
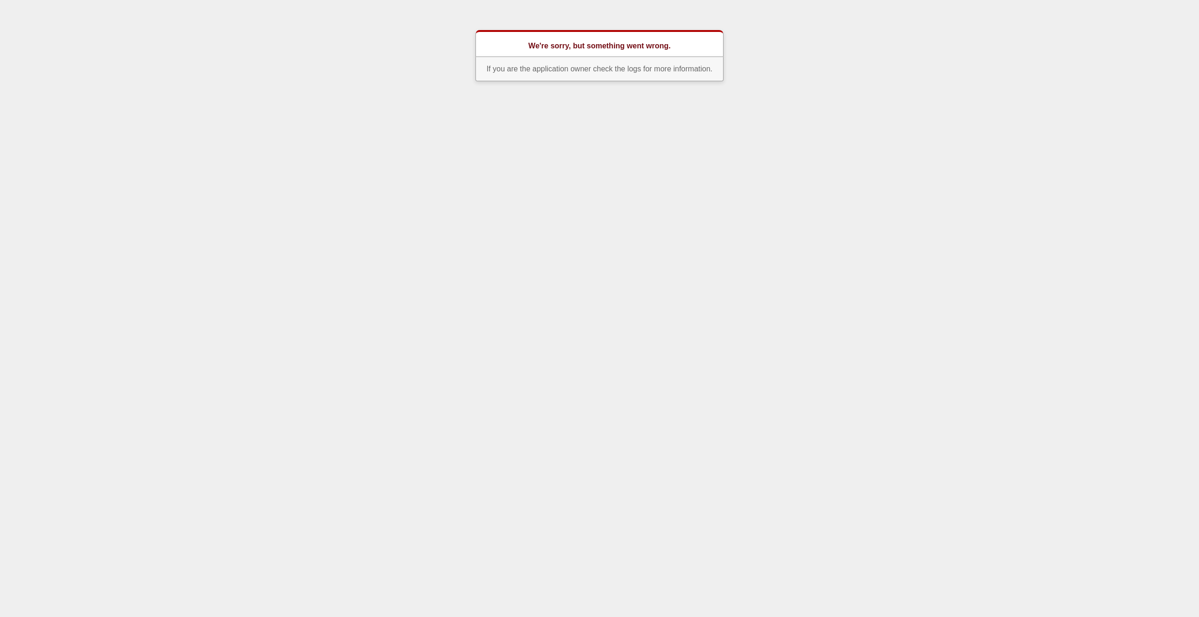
click at [539, 89] on html "We're sorry, but something went wrong. If you are the application owner check t…" at bounding box center [599, 44] width 1199 height 89
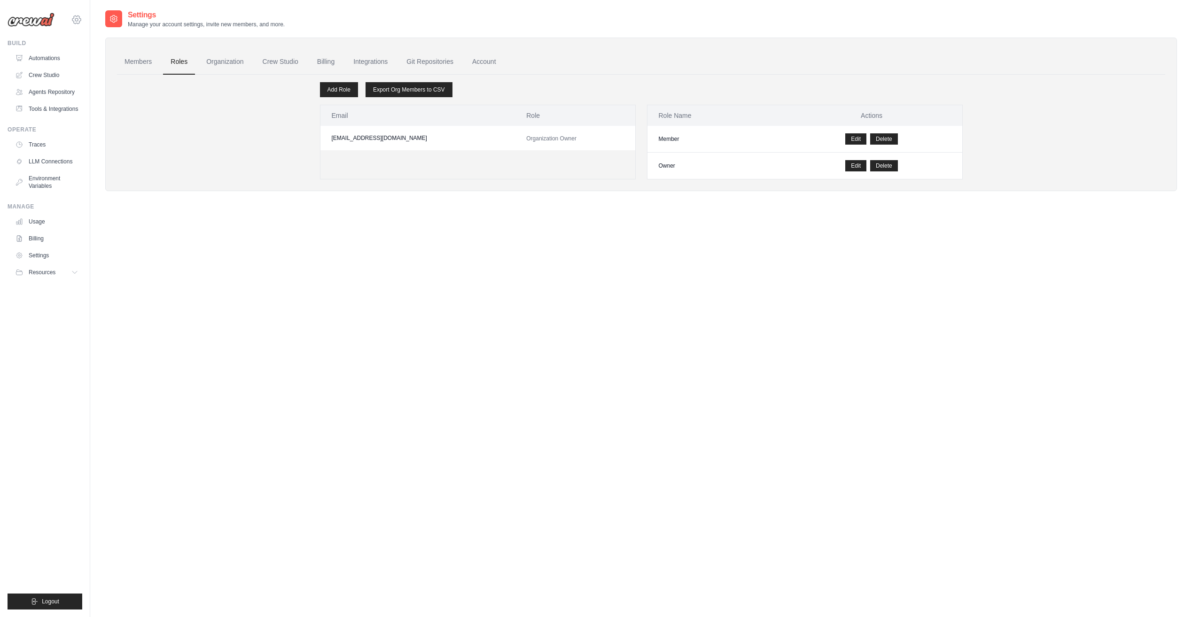
click at [79, 19] on icon at bounding box center [76, 19] width 11 height 11
click at [90, 55] on span "Fujitsu" at bounding box center [117, 58] width 74 height 9
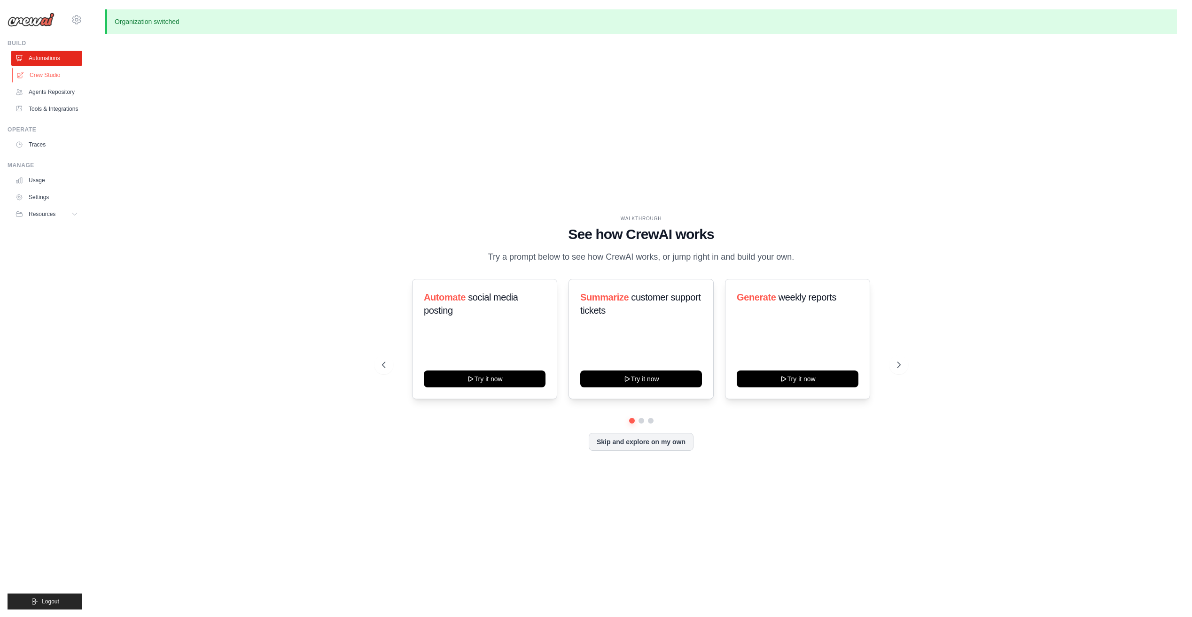
click at [60, 75] on link "Crew Studio" at bounding box center [47, 75] width 71 height 15
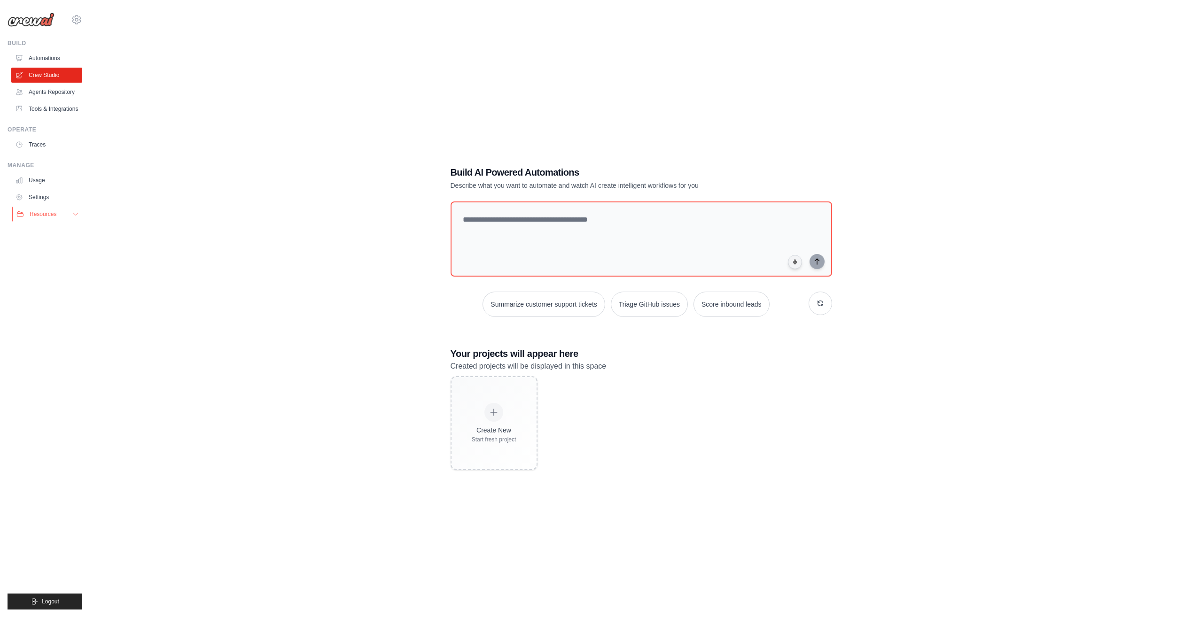
click at [78, 218] on button "Resources" at bounding box center [47, 214] width 71 height 15
click at [57, 608] on button "Logout" at bounding box center [45, 602] width 75 height 16
